Goal: Task Accomplishment & Management: Complete application form

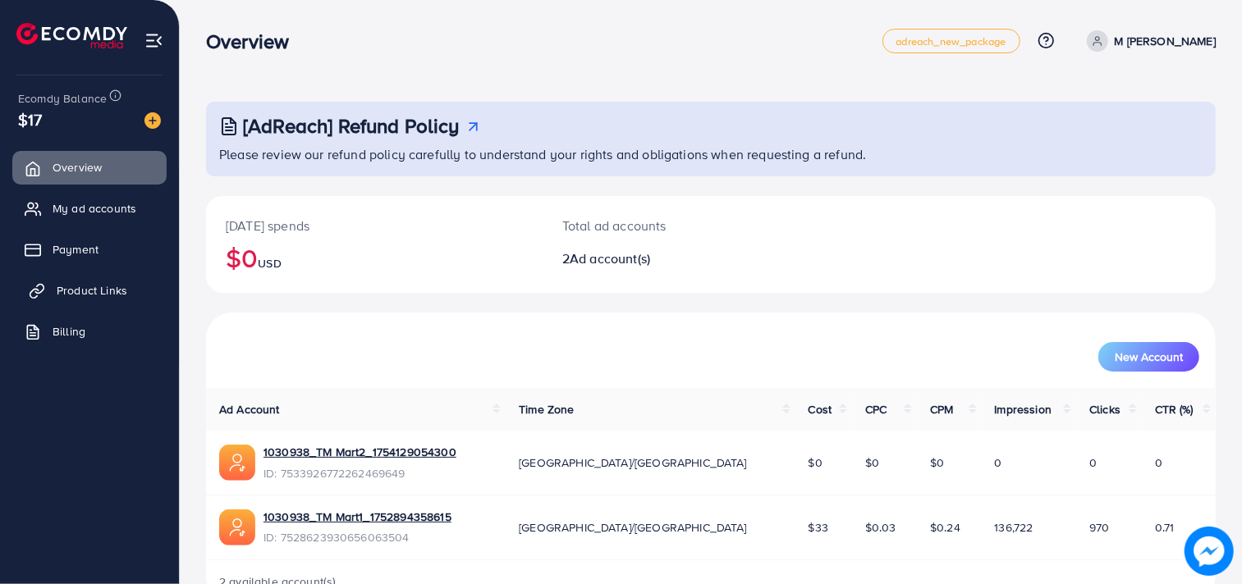
click at [97, 282] on span "Product Links" at bounding box center [92, 290] width 71 height 16
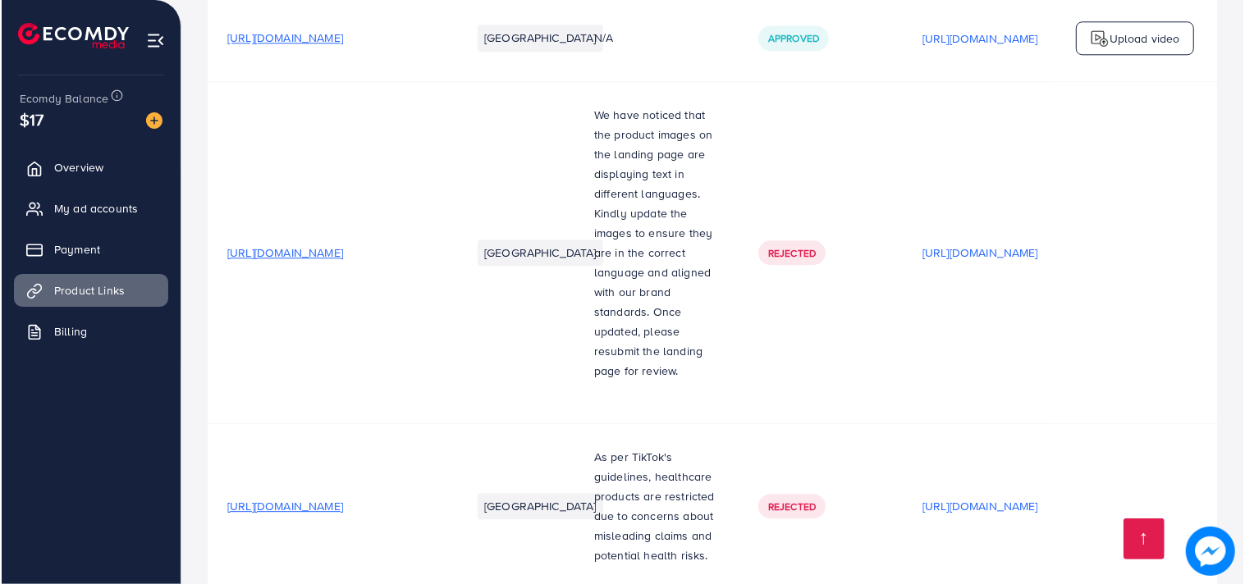
scroll to position [0, 290]
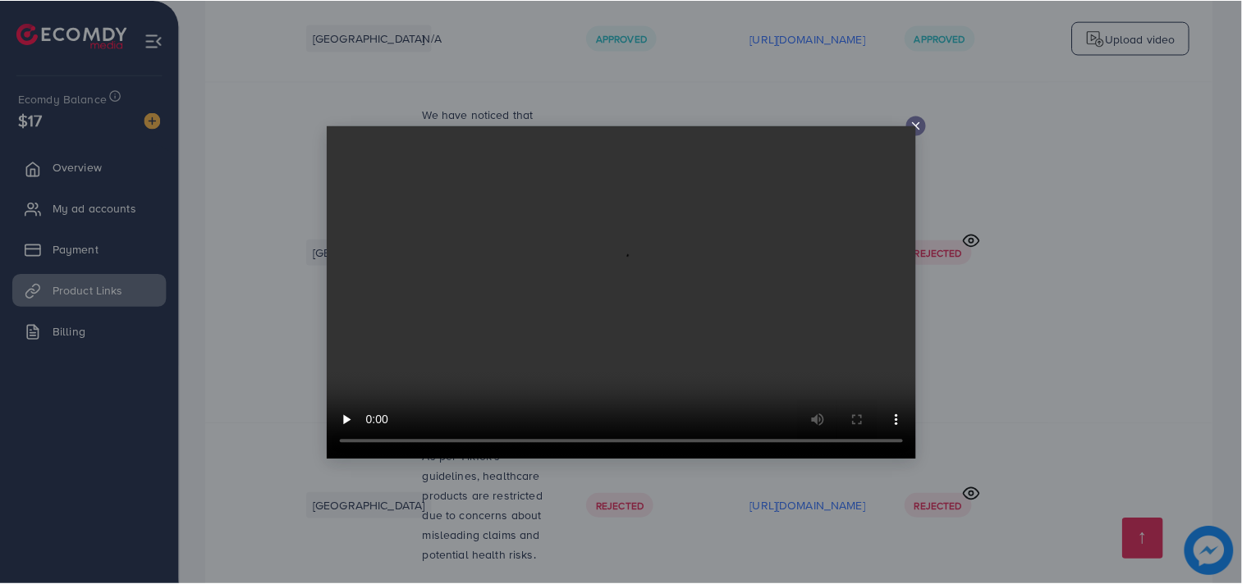
scroll to position [0, 290]
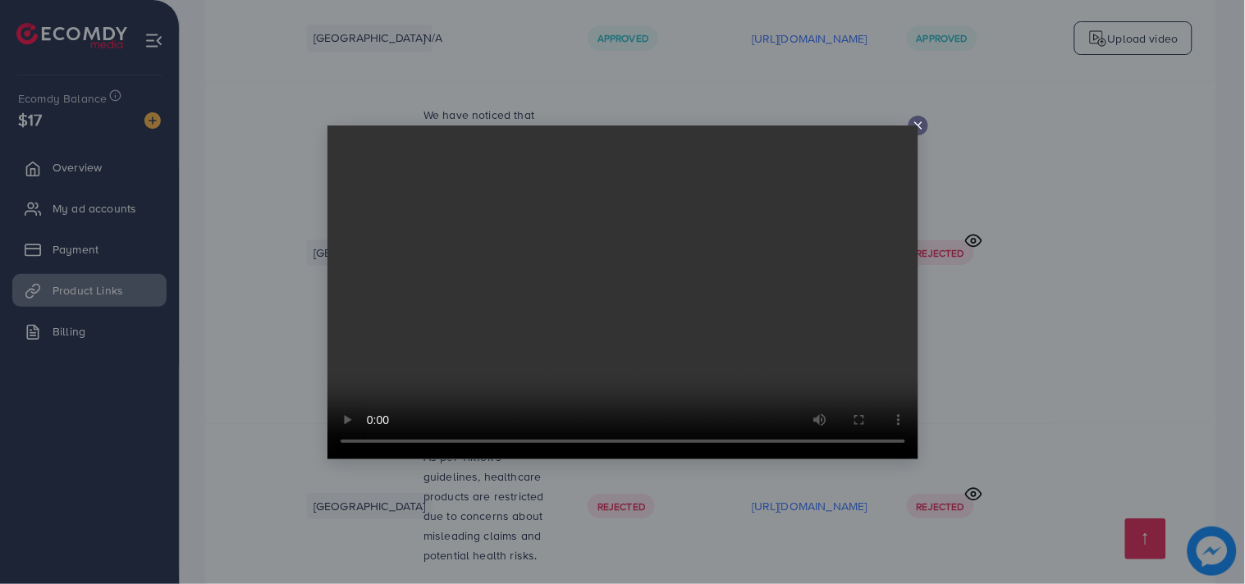
click at [920, 121] on icon at bounding box center [918, 125] width 13 height 13
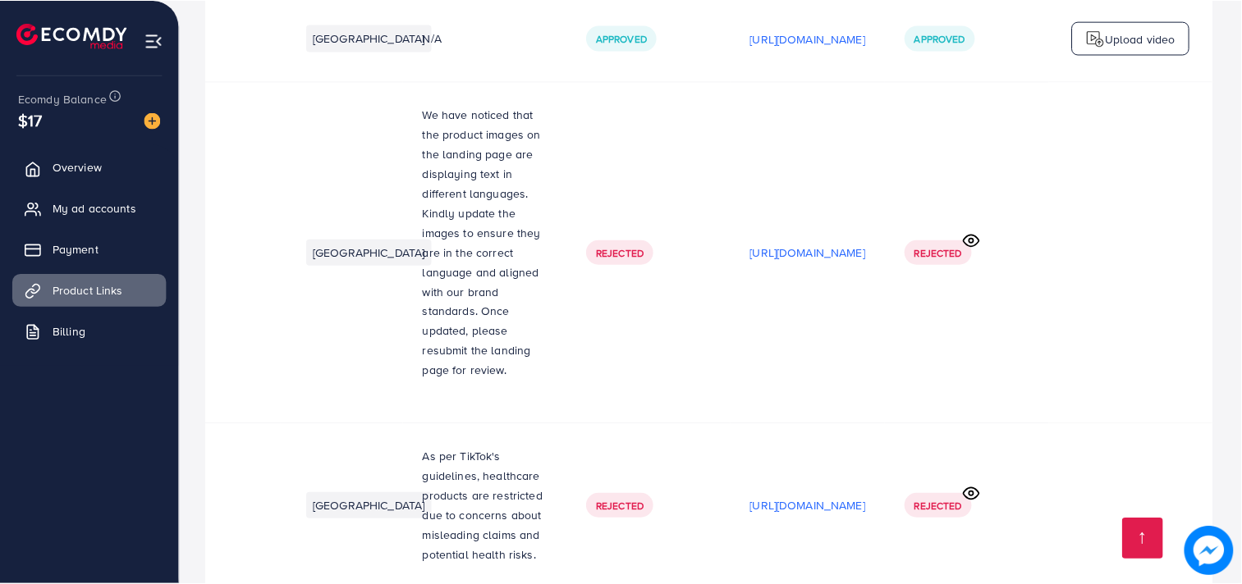
scroll to position [0, 287]
click at [752, 496] on p "[URL][DOMAIN_NAME]" at bounding box center [810, 506] width 116 height 20
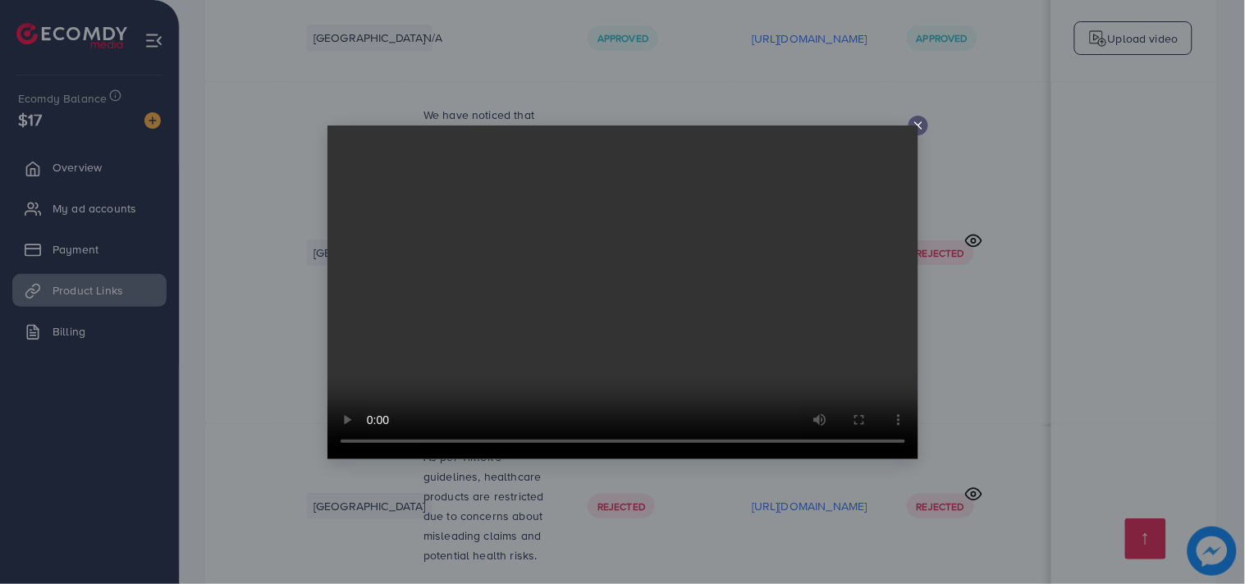
click at [916, 124] on line at bounding box center [918, 125] width 7 height 7
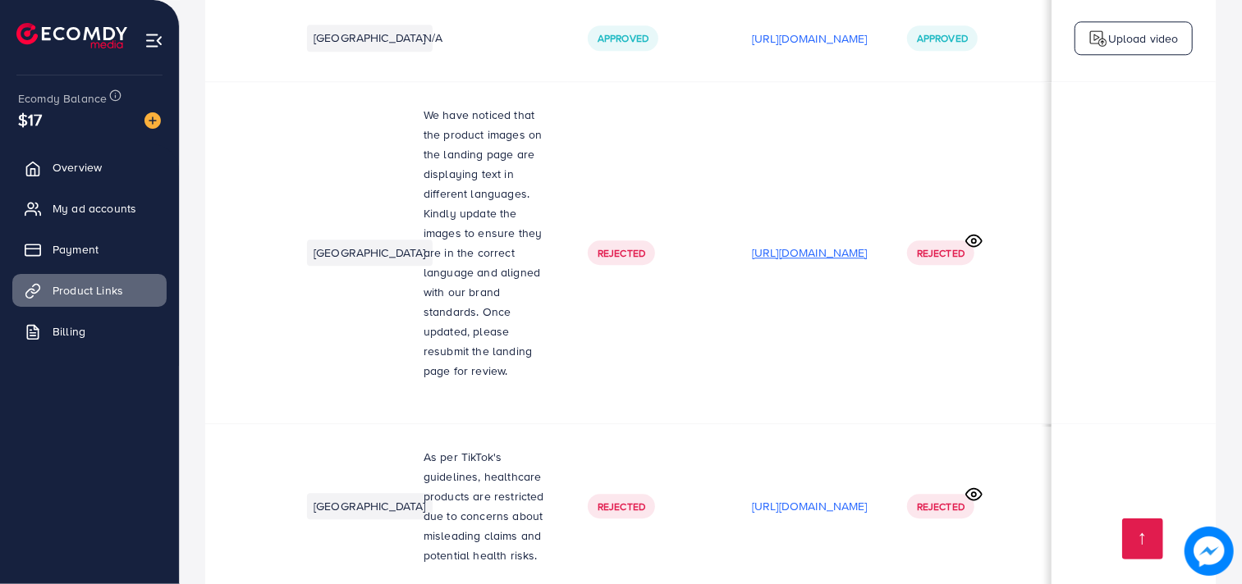
click at [805, 243] on p "[URL][DOMAIN_NAME]" at bounding box center [810, 253] width 116 height 20
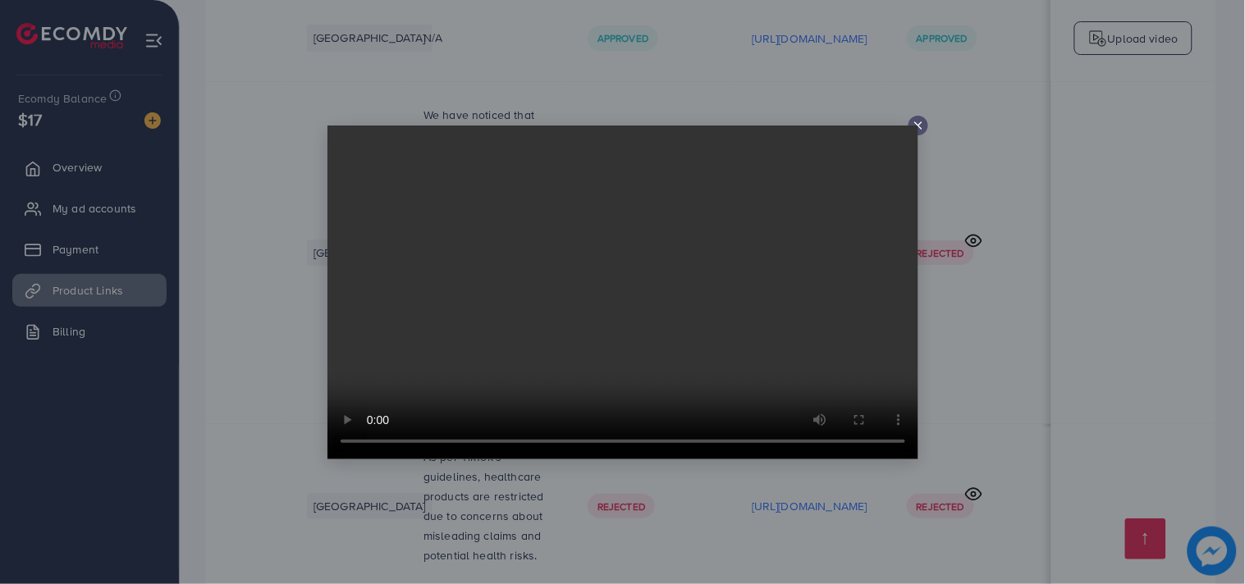
click at [917, 121] on icon at bounding box center [918, 125] width 13 height 13
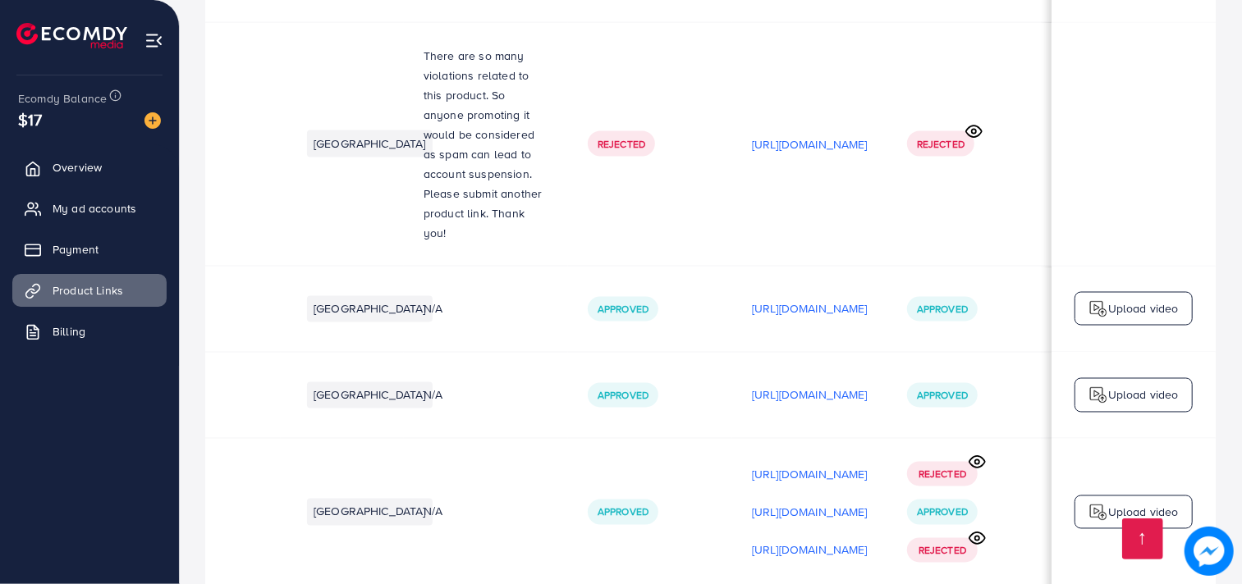
scroll to position [5487, 0]
click at [794, 501] on p "[URL][DOMAIN_NAME]" at bounding box center [810, 511] width 116 height 20
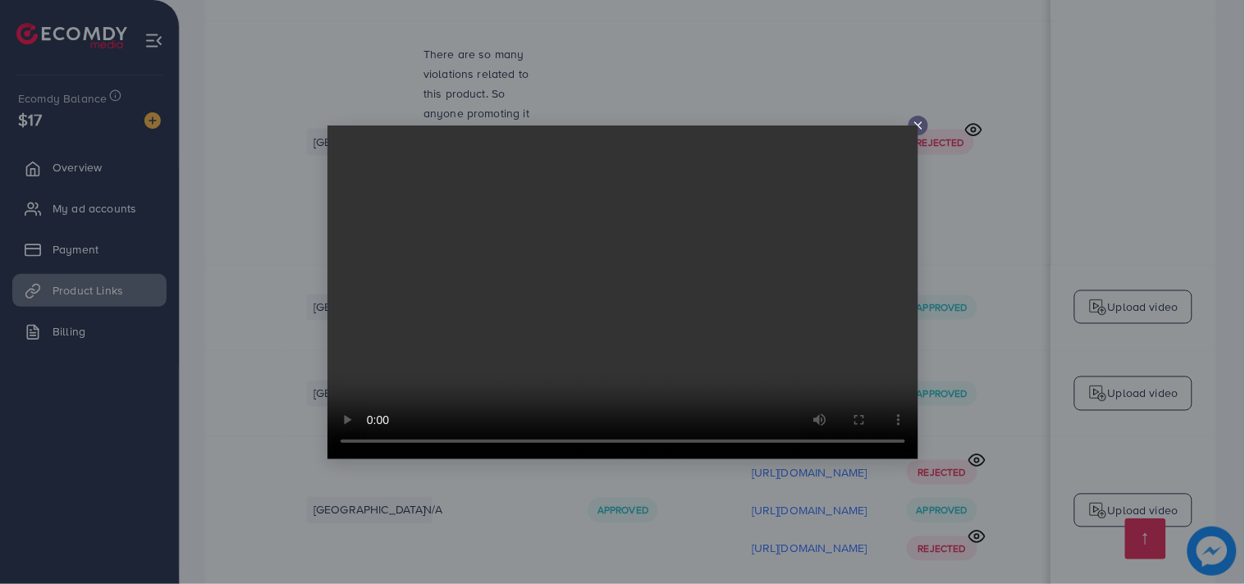
click at [917, 117] on div at bounding box center [918, 126] width 20 height 20
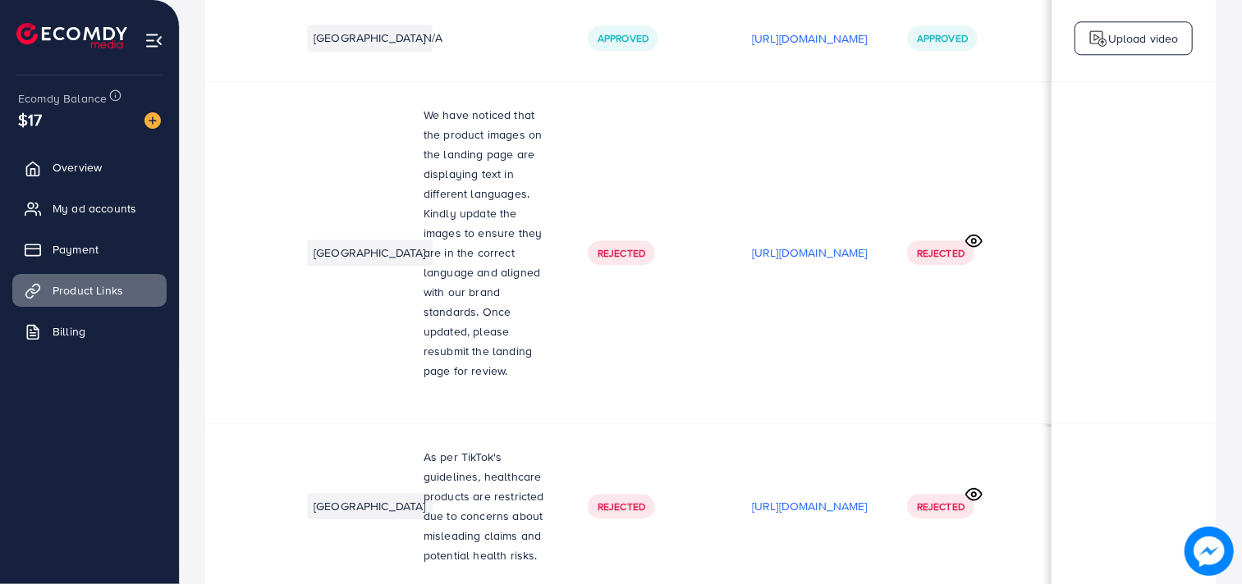
scroll to position [0, 0]
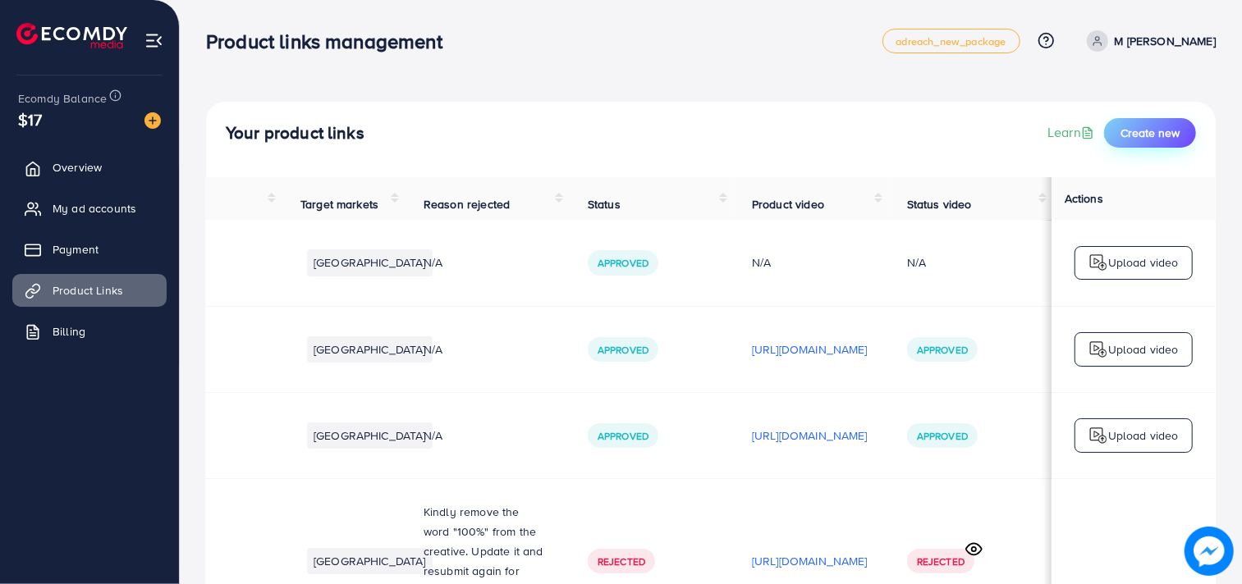
click at [1154, 133] on span "Create new" at bounding box center [1149, 133] width 59 height 16
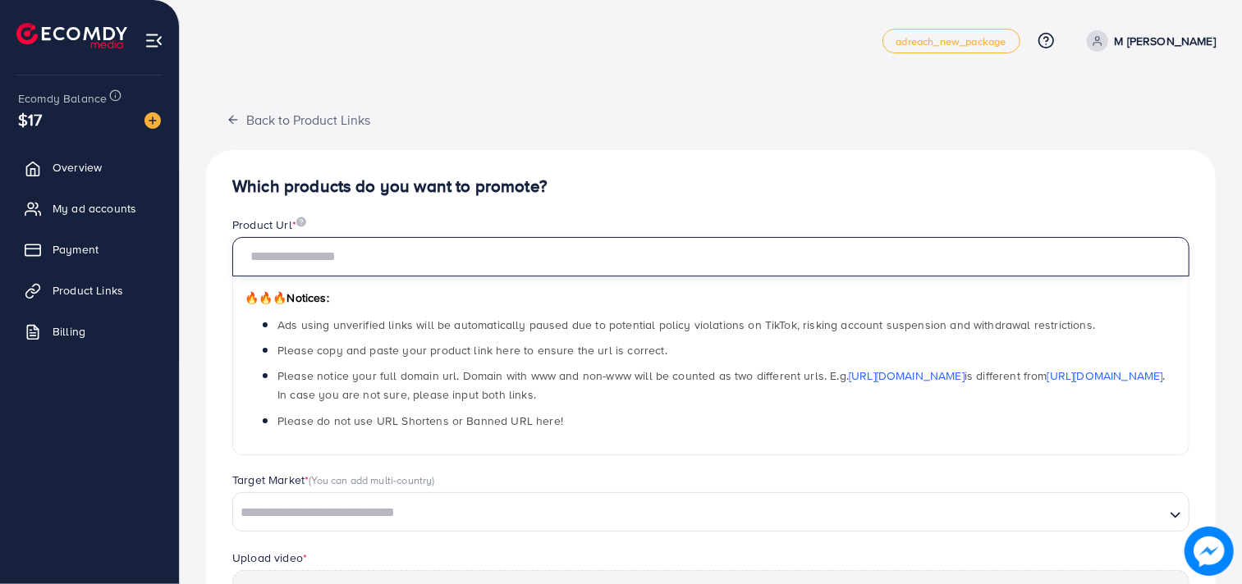
click at [441, 247] on input "text" at bounding box center [710, 256] width 957 height 39
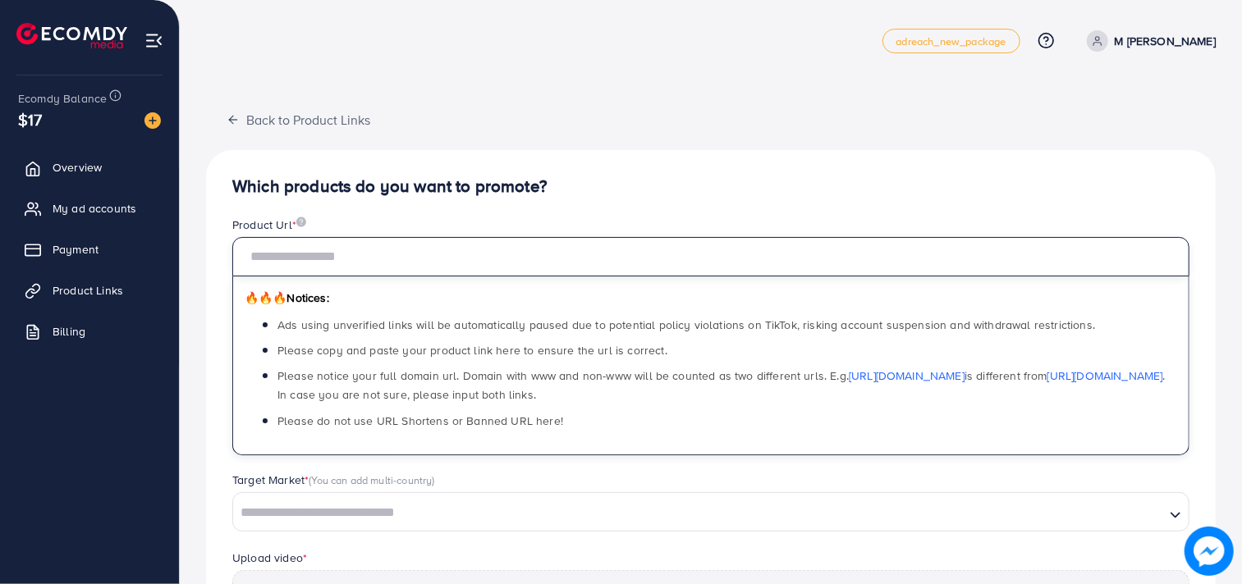
paste input "**********"
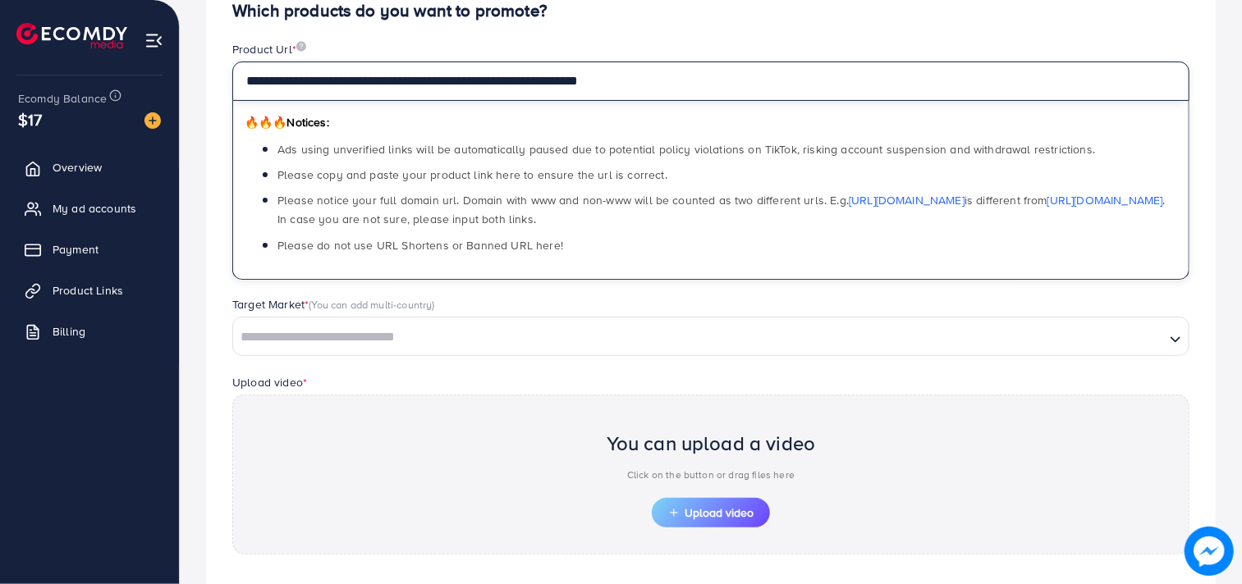
scroll to position [189, 0]
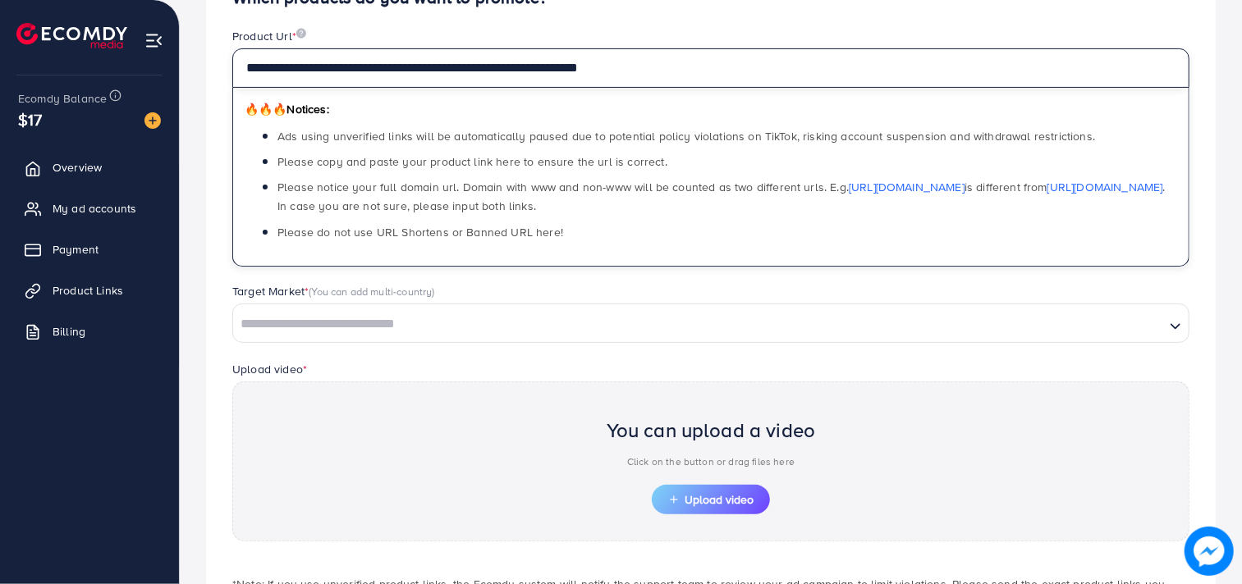
type input "**********"
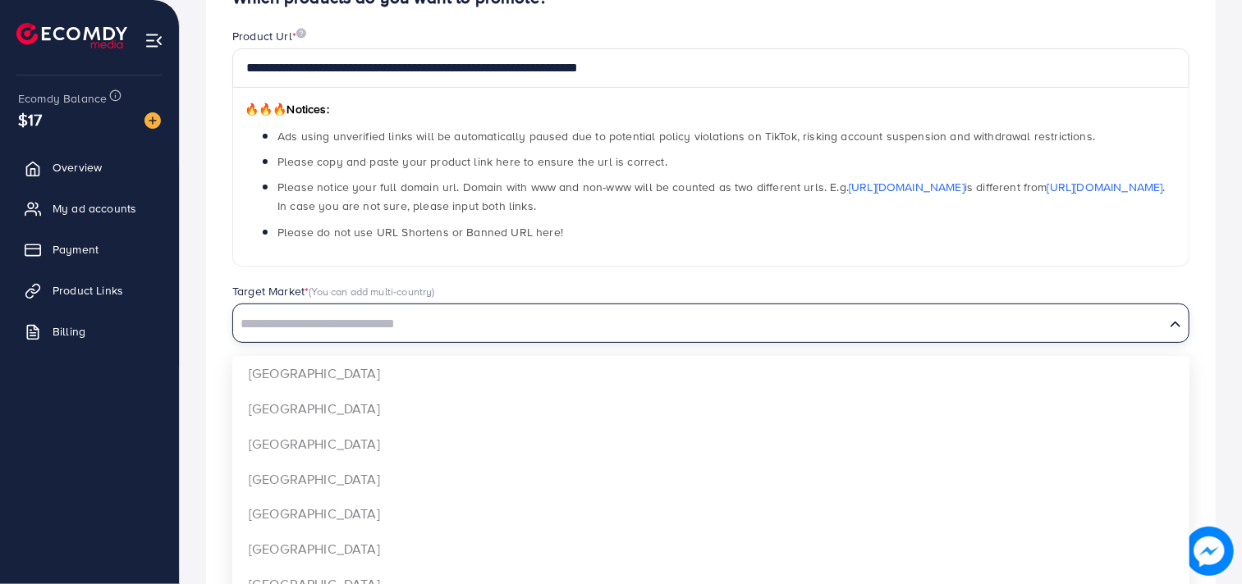
click at [403, 334] on input "Search for option" at bounding box center [699, 324] width 928 height 25
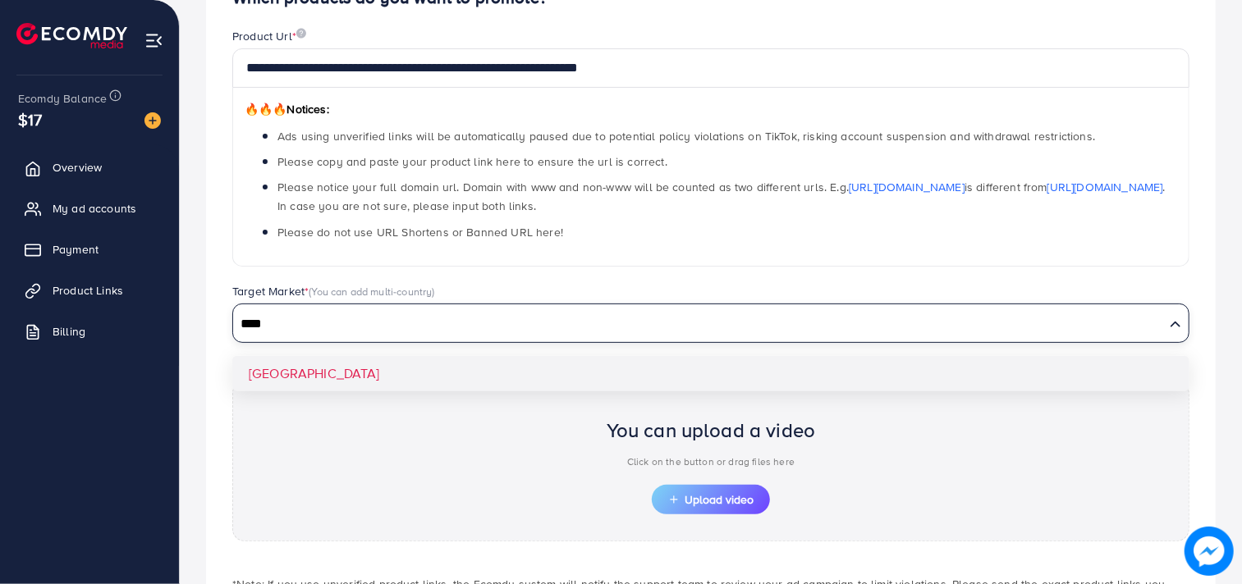
type input "****"
click at [273, 365] on div "**********" at bounding box center [710, 325] width 1009 height 728
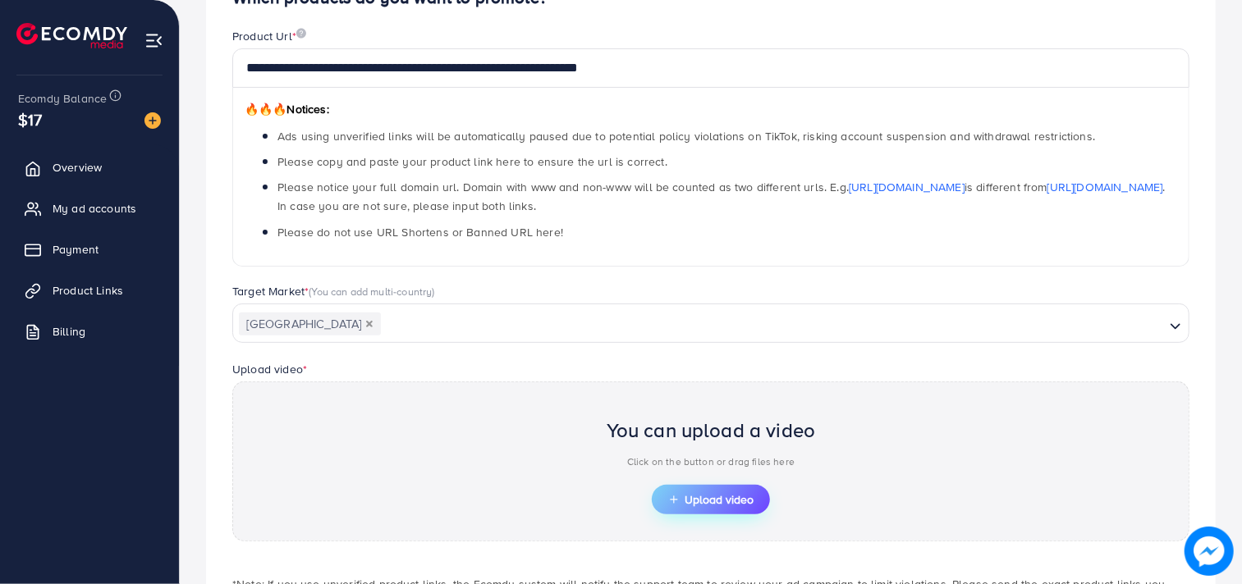
click at [681, 492] on button "Upload video" at bounding box center [711, 500] width 118 height 30
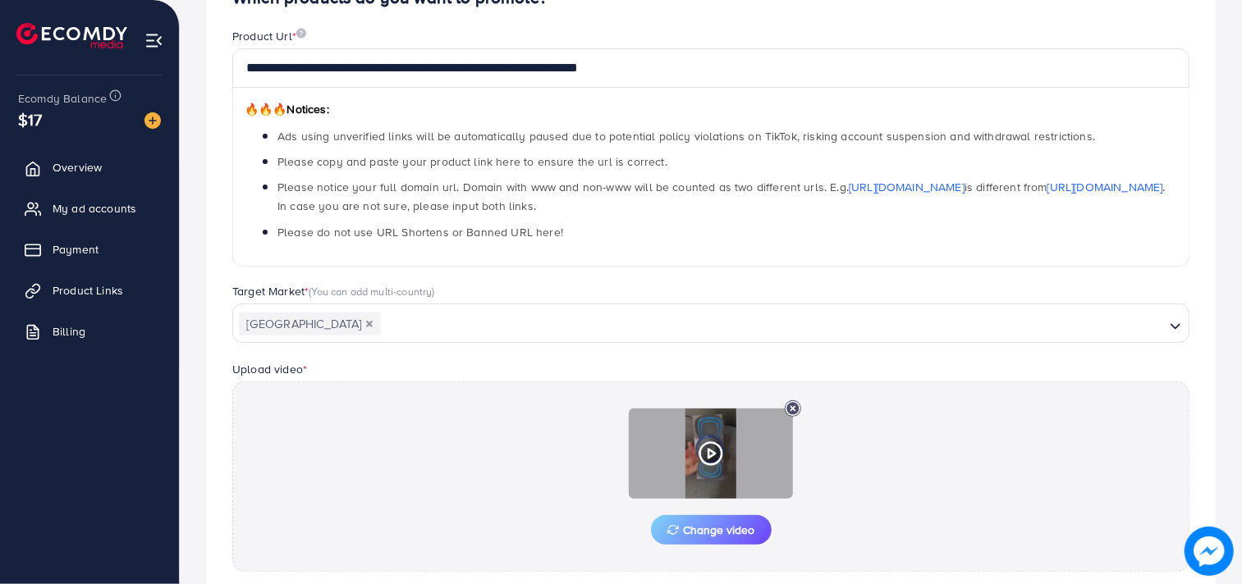
click at [696, 453] on div at bounding box center [711, 454] width 164 height 90
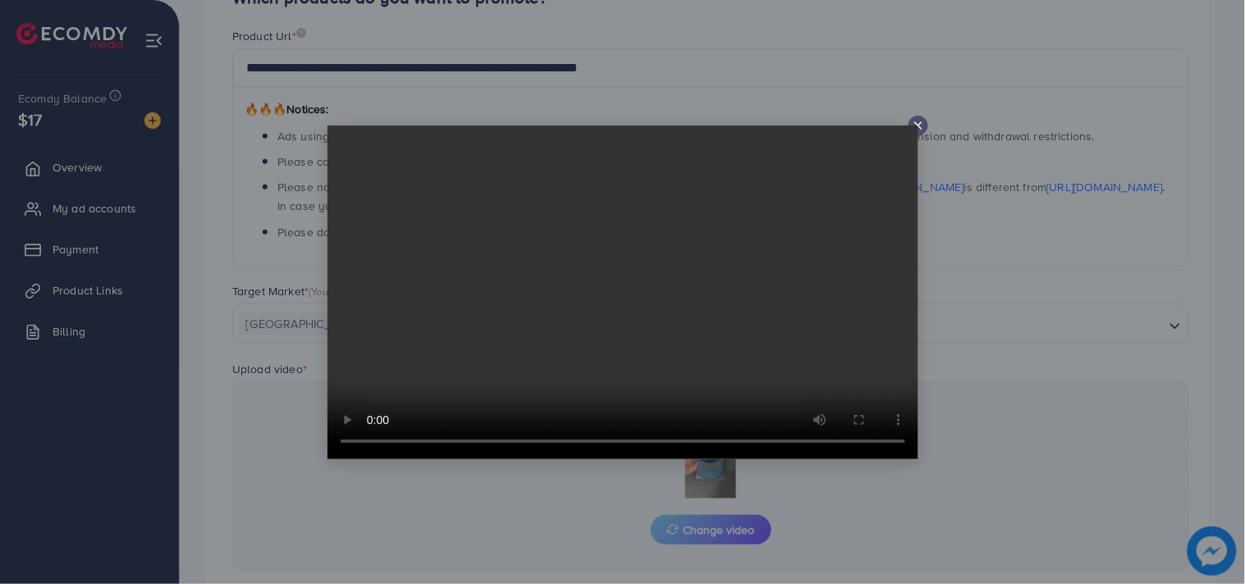
click at [914, 126] on video at bounding box center [622, 293] width 591 height 334
click at [917, 119] on icon at bounding box center [918, 125] width 13 height 13
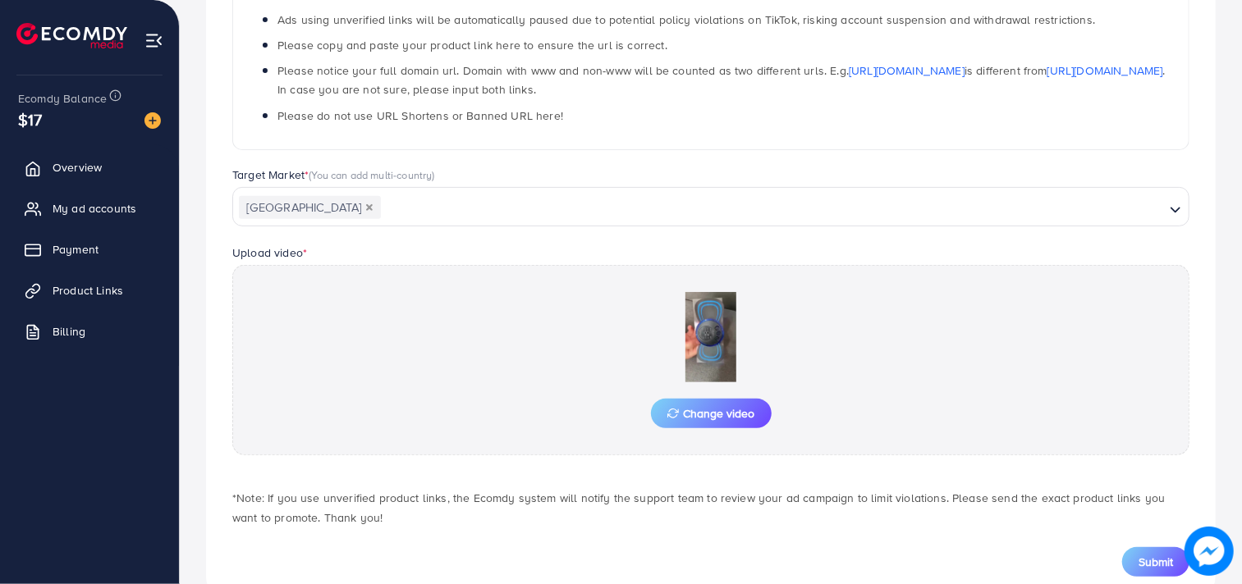
scroll to position [350, 0]
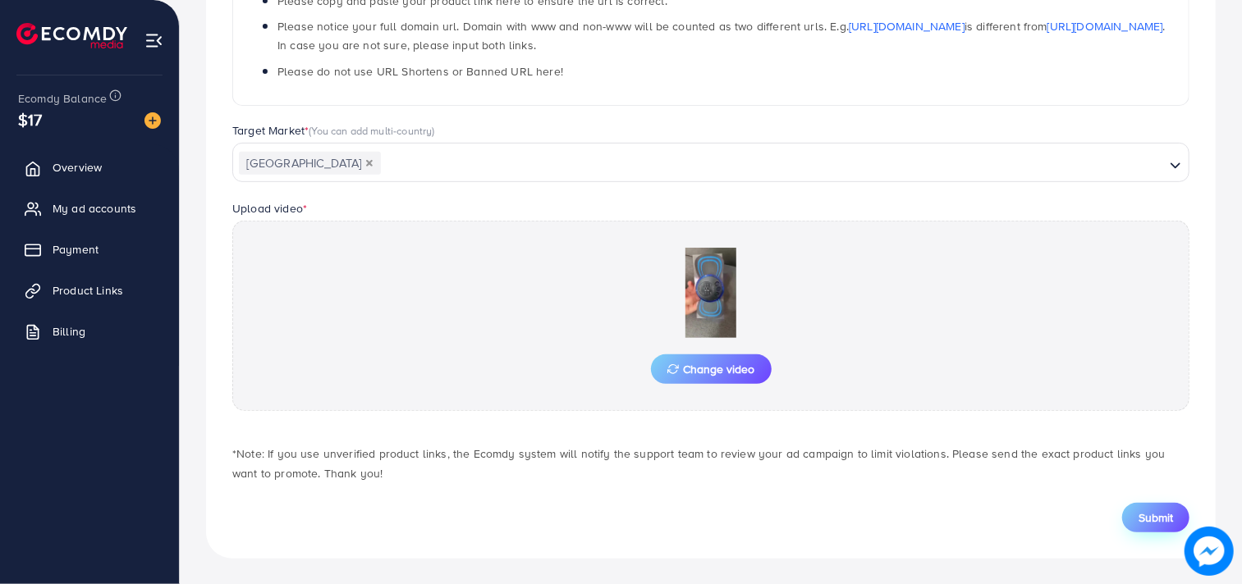
click at [1155, 517] on span "Submit" at bounding box center [1155, 518] width 34 height 16
click at [1146, 510] on span "Submit" at bounding box center [1155, 518] width 34 height 16
click at [1162, 510] on span "Submit" at bounding box center [1155, 518] width 34 height 16
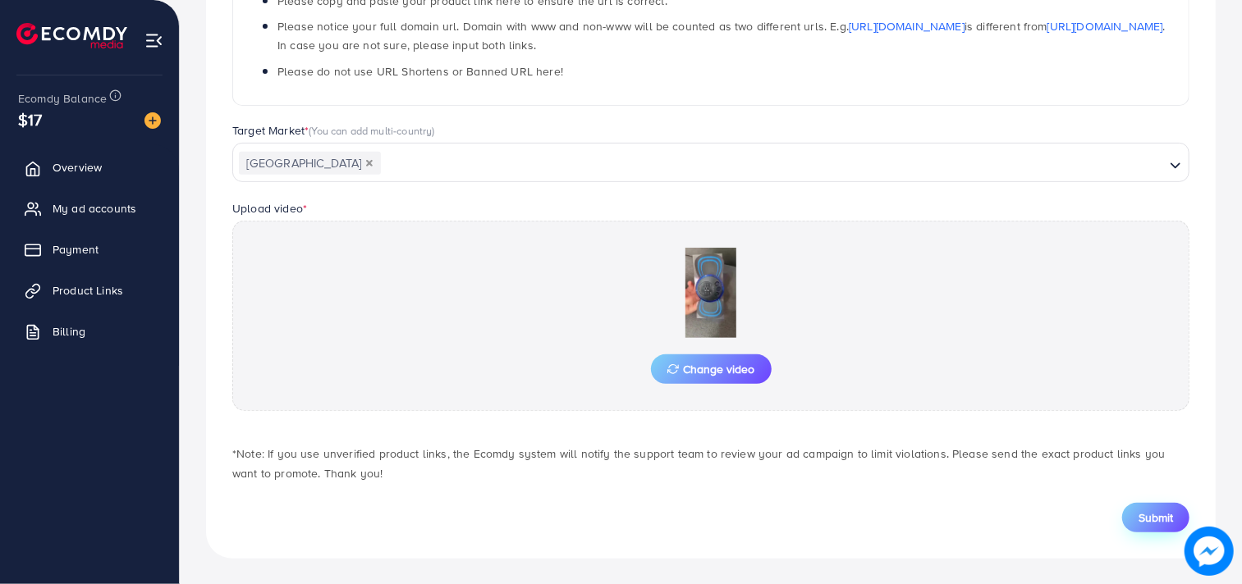
click at [1162, 510] on span "Submit" at bounding box center [1155, 518] width 34 height 16
click at [1141, 510] on span "Submit" at bounding box center [1155, 518] width 34 height 16
